Goal: Task Accomplishment & Management: Manage account settings

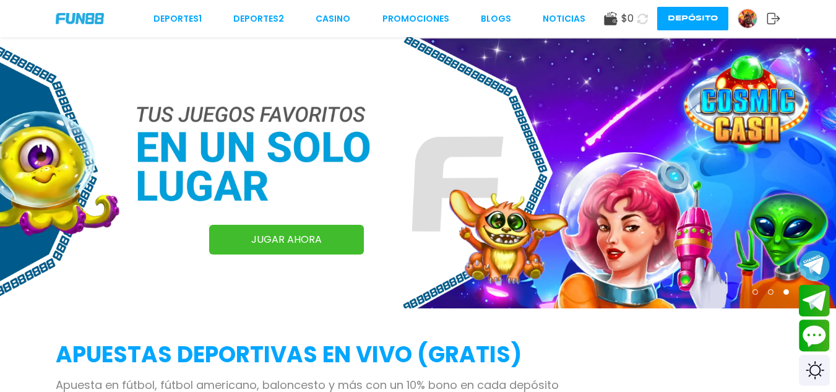
click at [744, 18] on img at bounding box center [748, 18] width 19 height 19
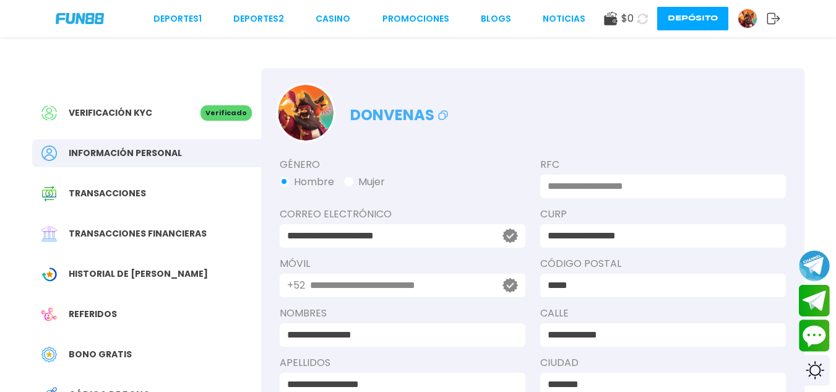
click at [184, 118] on div "Verificación KYC" at bounding box center [120, 112] width 159 height 15
click at [185, 118] on div "Verificación KYC" at bounding box center [120, 112] width 159 height 15
click at [346, 16] on link "CASINO" at bounding box center [333, 18] width 35 height 13
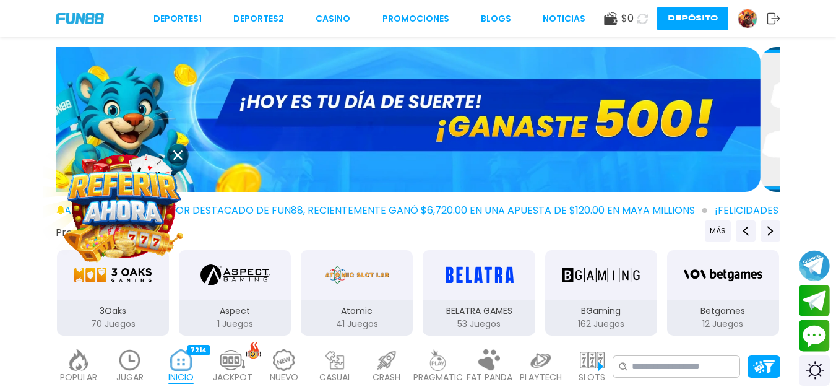
click at [768, 19] on use at bounding box center [774, 18] width 13 height 11
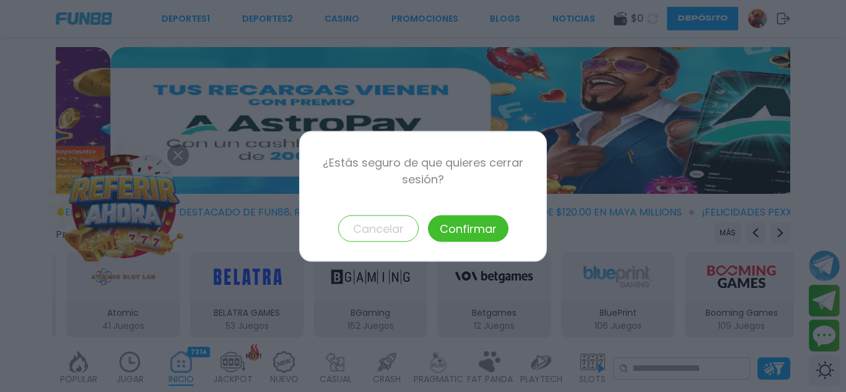
click at [442, 225] on button "Confirmar" at bounding box center [468, 228] width 80 height 27
